Goal: Check status: Check status

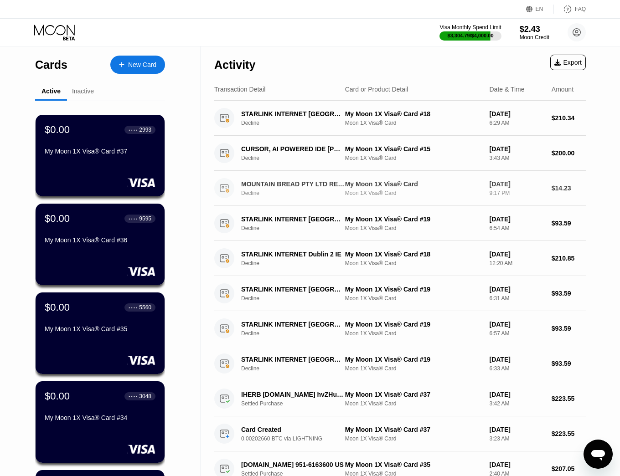
scroll to position [266, 0]
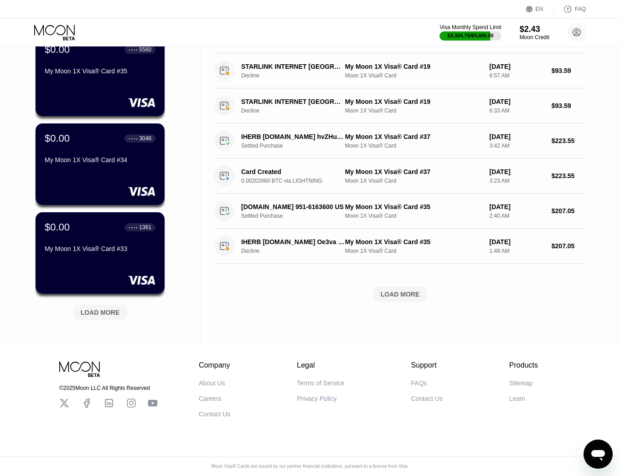
click at [108, 309] on div "LOAD MORE" at bounding box center [100, 313] width 39 height 8
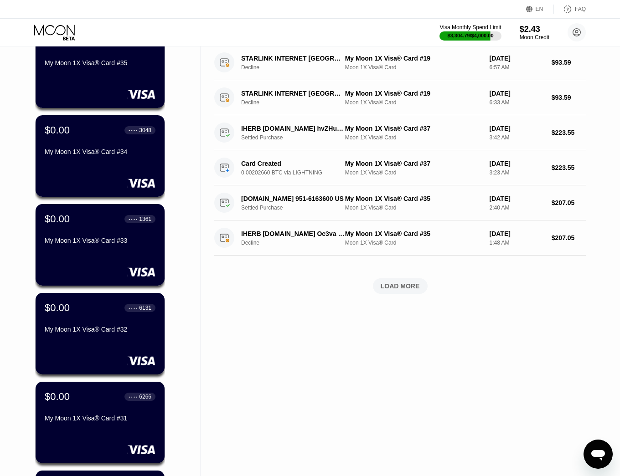
scroll to position [710, 0]
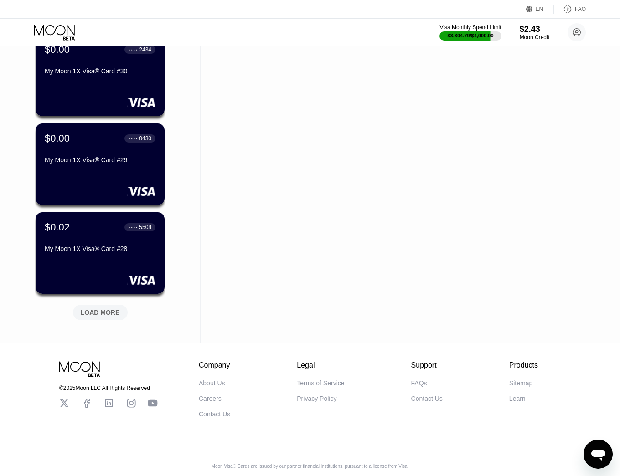
click at [108, 309] on div "LOAD MORE" at bounding box center [100, 313] width 39 height 8
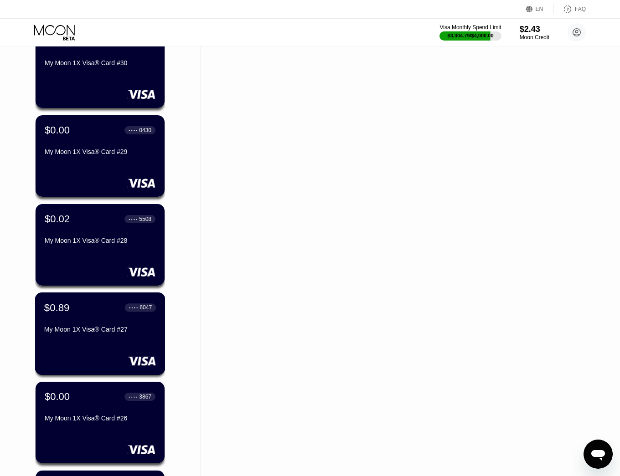
scroll to position [1155, 0]
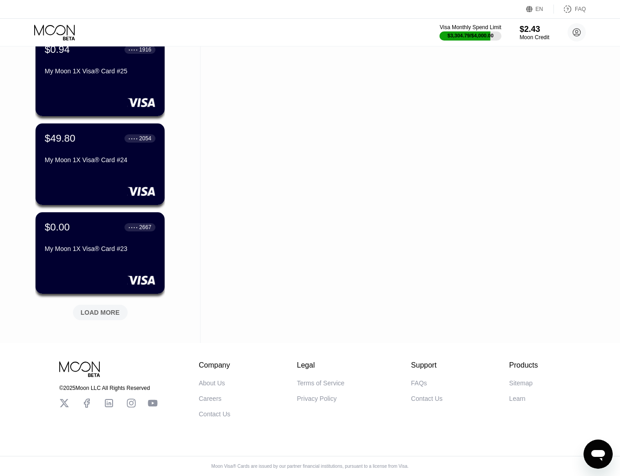
click at [114, 309] on div "LOAD MORE" at bounding box center [100, 313] width 39 height 8
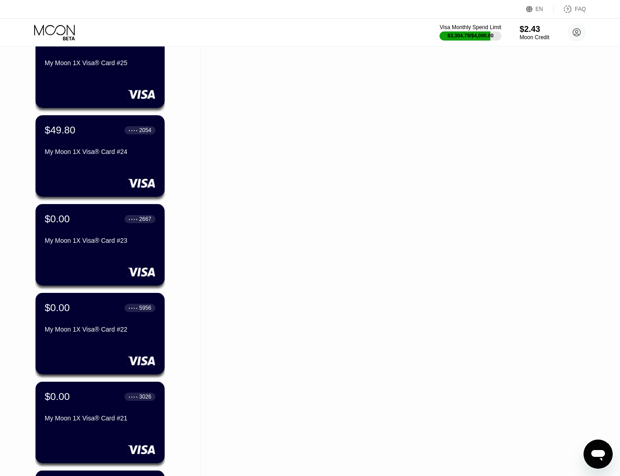
scroll to position [1599, 0]
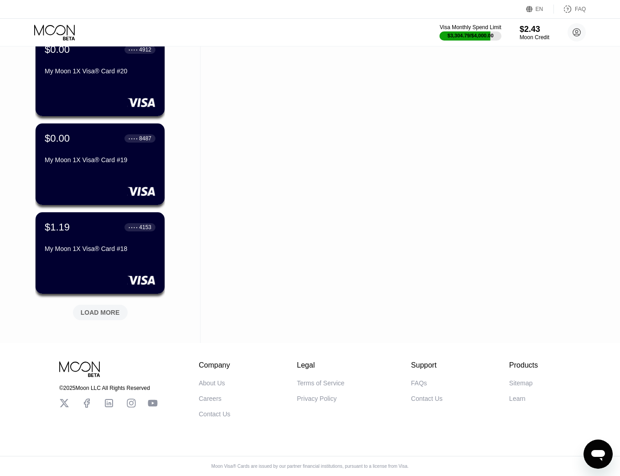
click at [115, 311] on div "LOAD MORE" at bounding box center [100, 312] width 55 height 15
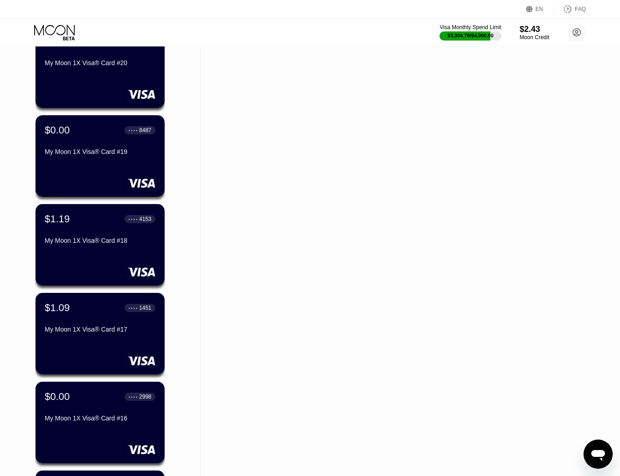
scroll to position [2043, 0]
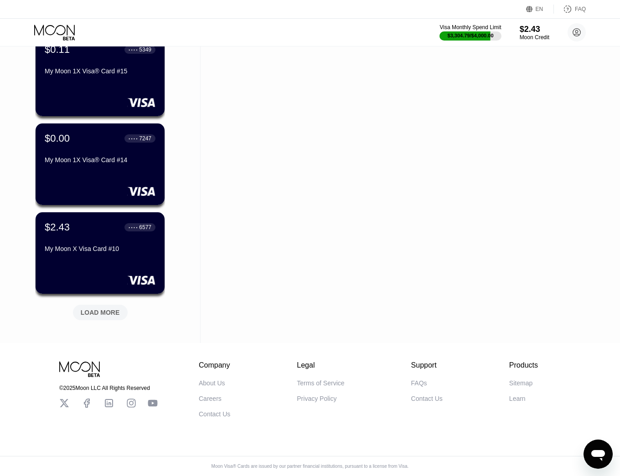
click at [113, 309] on div "LOAD MORE" at bounding box center [100, 313] width 39 height 8
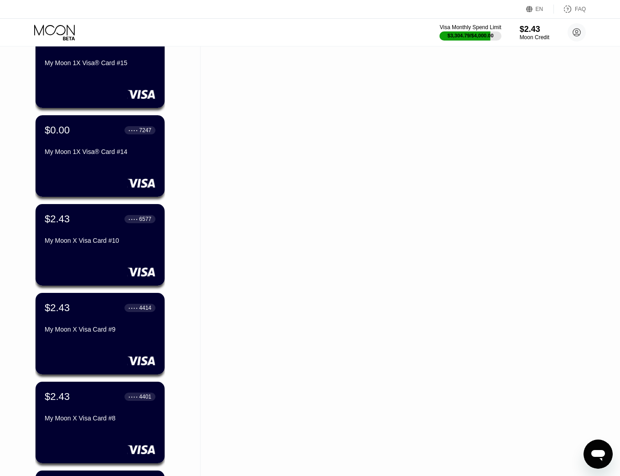
scroll to position [2488, 0]
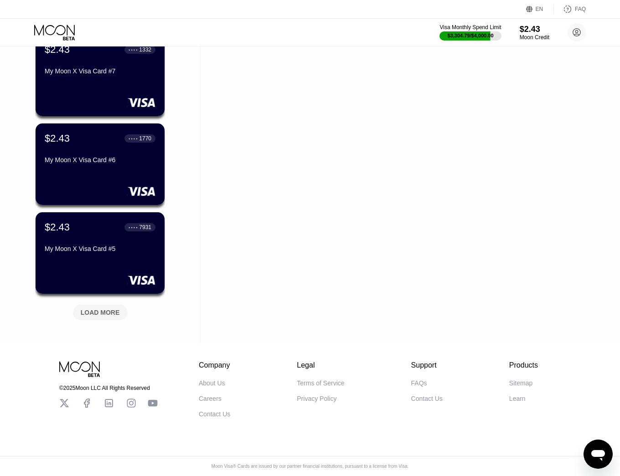
click at [117, 309] on div "LOAD MORE" at bounding box center [100, 313] width 39 height 8
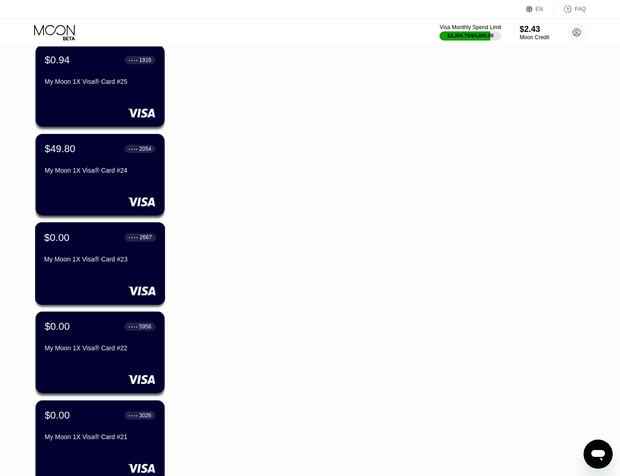
scroll to position [1090, 0]
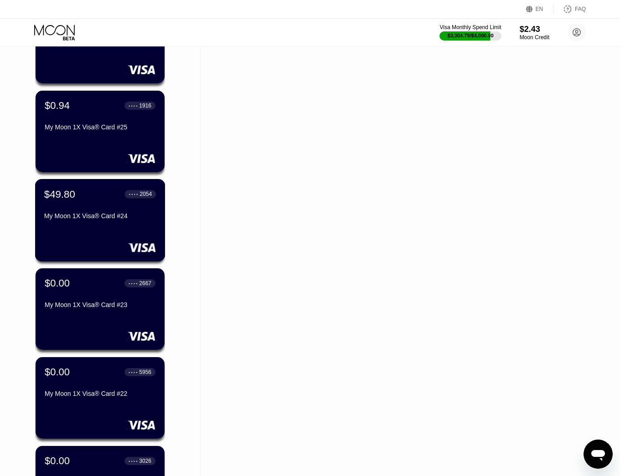
click at [104, 240] on div "$49.80 ● ● ● ● 2054 My Moon 1X Visa® Card #24" at bounding box center [100, 220] width 130 height 82
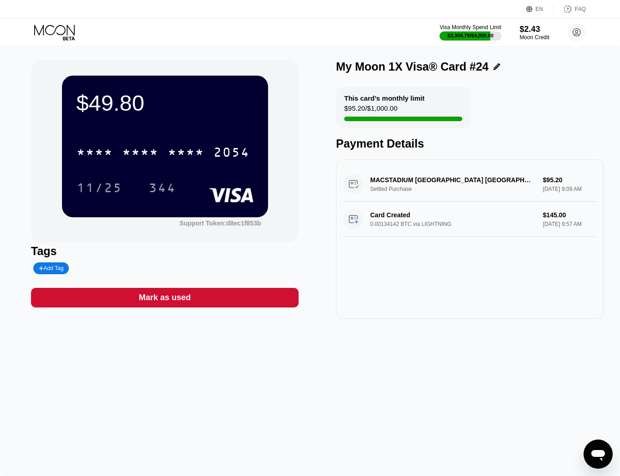
drag, startPoint x: 128, startPoint y: 82, endPoint x: 147, endPoint y: 89, distance: 20.3
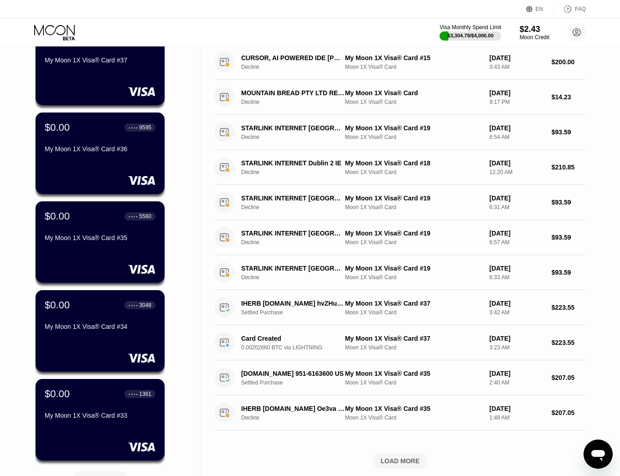
scroll to position [266, 0]
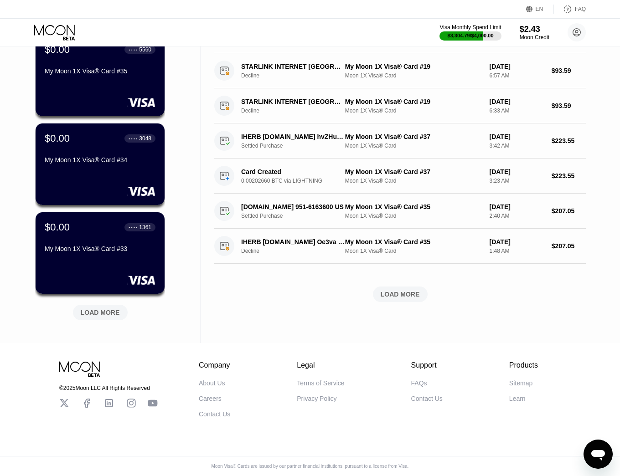
click at [114, 309] on div "LOAD MORE" at bounding box center [100, 313] width 39 height 8
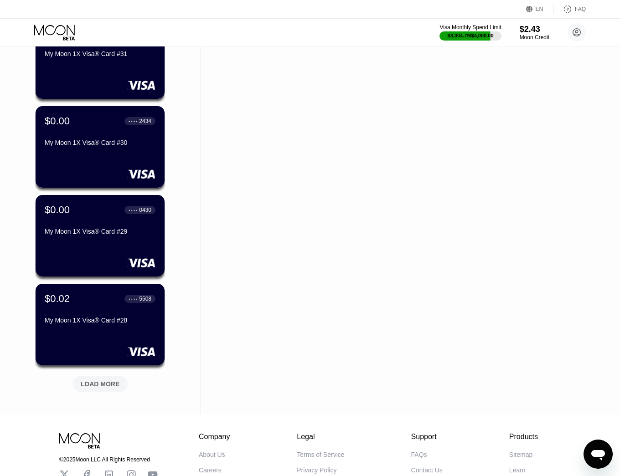
scroll to position [676, 0]
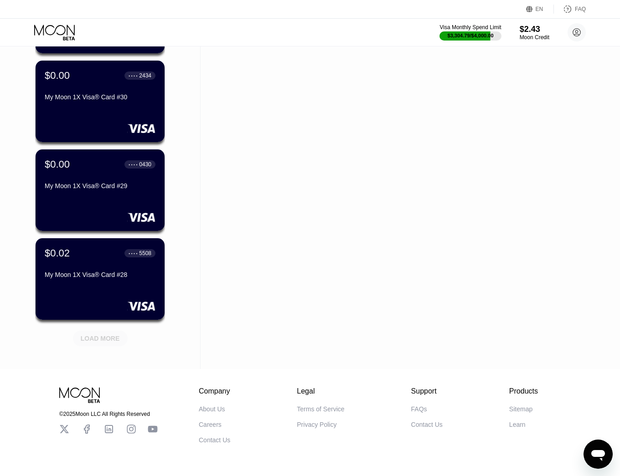
click at [104, 341] on div "LOAD MORE" at bounding box center [100, 338] width 39 height 8
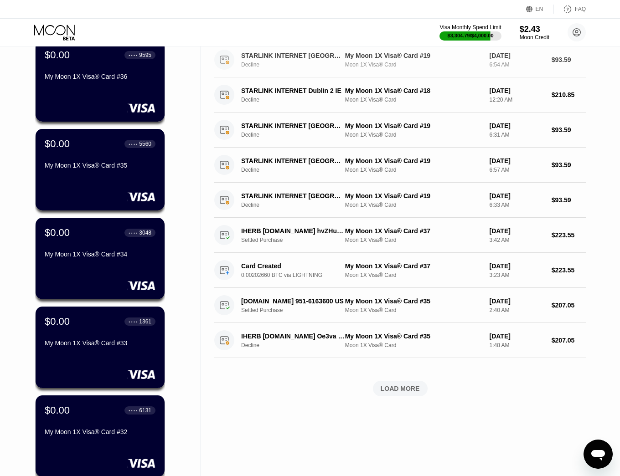
scroll to position [0, 0]
